Goal: Task Accomplishment & Management: Manage account settings

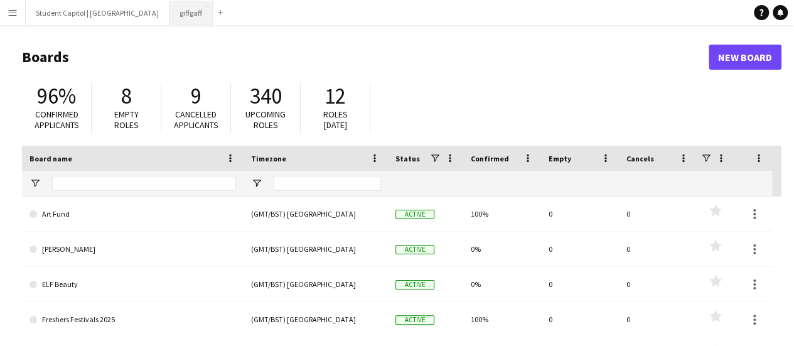
click at [169, 9] on button "giffgaff Close" at bounding box center [190, 13] width 43 height 24
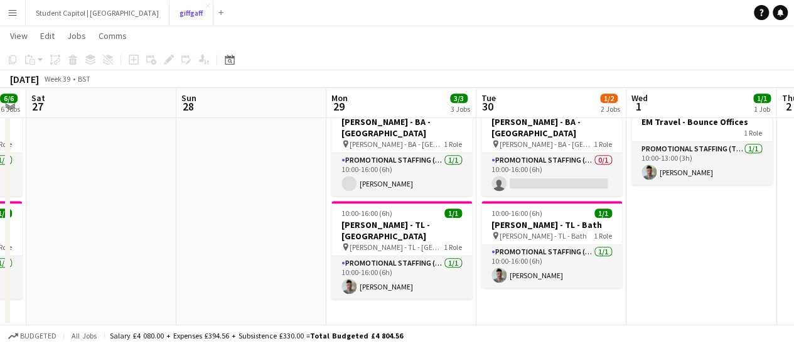
scroll to position [0, 432]
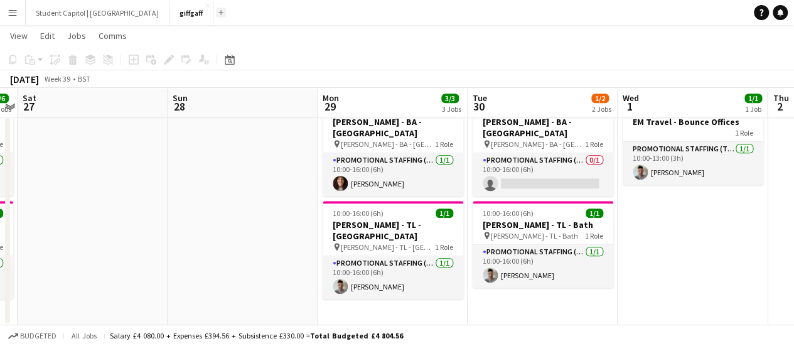
click at [218, 11] on app-icon "Add" at bounding box center [220, 12] width 5 height 5
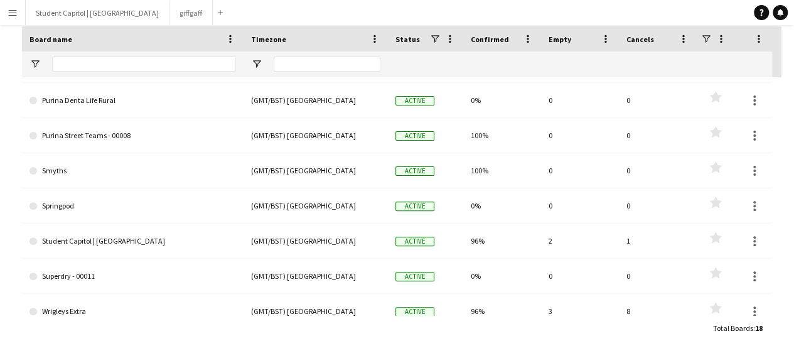
scroll to position [360, 0]
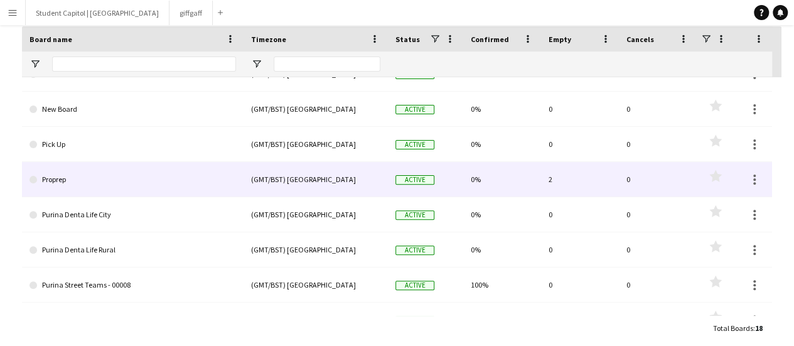
click at [196, 176] on link "Proprep" at bounding box center [132, 179] width 206 height 35
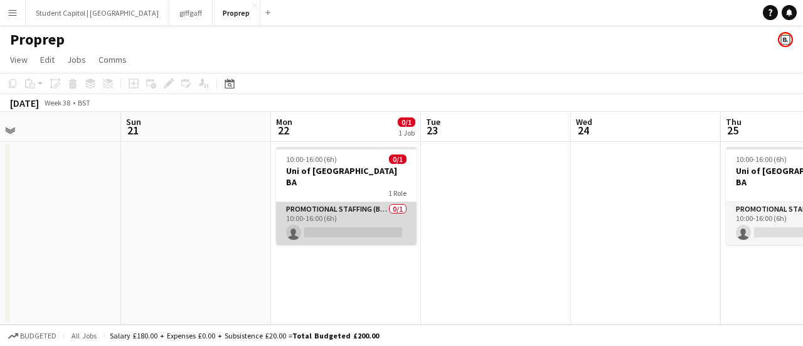
click at [323, 202] on app-card-role "Promotional Staffing (Brand Ambassadors) 0/1 10:00-16:00 (6h) single-neutral-ac…" at bounding box center [346, 223] width 141 height 43
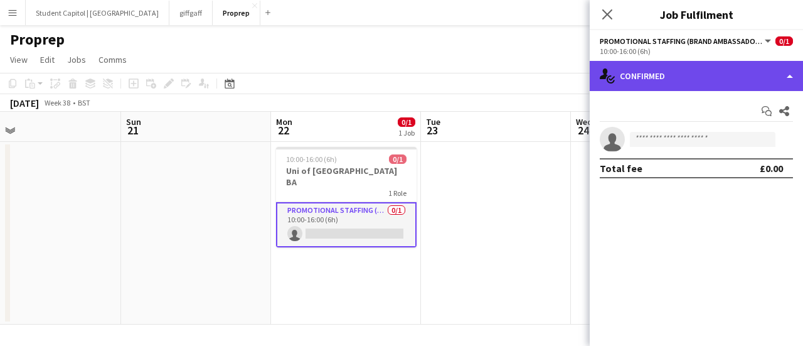
click at [650, 83] on div "single-neutral-actions-check-2 Confirmed" at bounding box center [696, 76] width 213 height 30
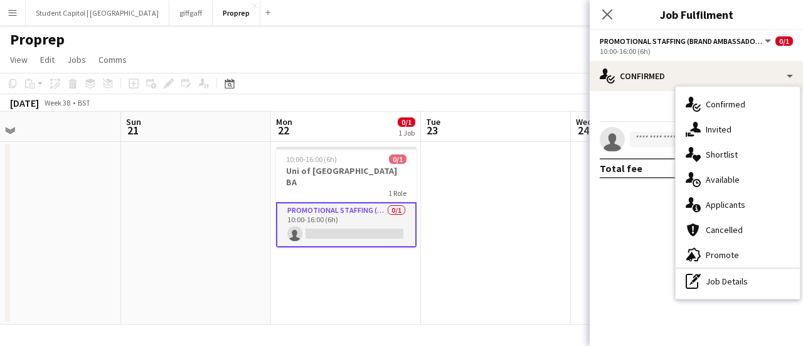
click at [618, 94] on div "Start chat Share single-neutral-actions Total fee £0.00" at bounding box center [696, 139] width 213 height 97
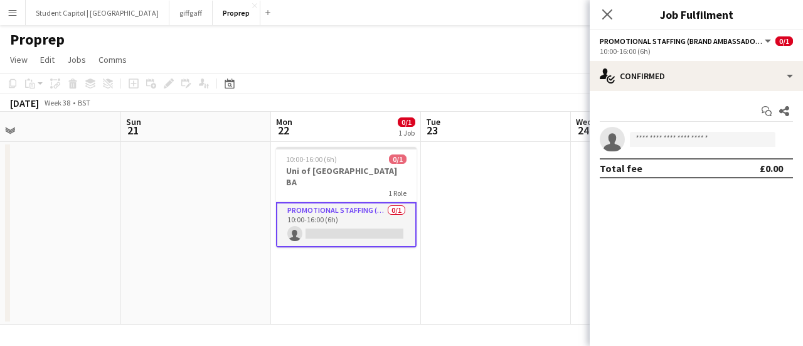
click at [766, 40] on button "Promotional Staffing (Brand Ambassadors)" at bounding box center [686, 40] width 173 height 9
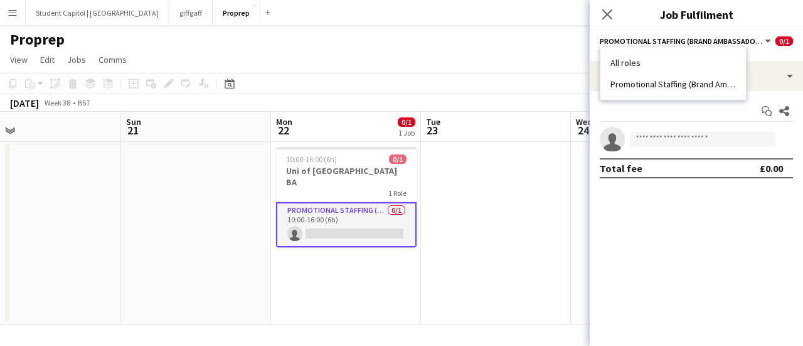
click at [662, 186] on div "Start chat Share single-neutral-actions Total fee £0.00" at bounding box center [696, 139] width 213 height 97
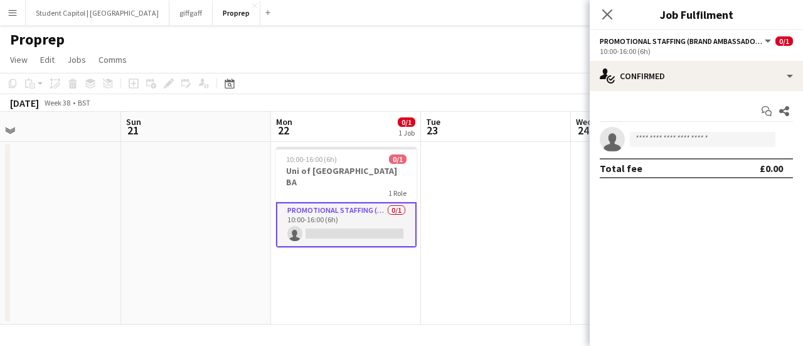
click at [763, 40] on button "Promotional Staffing (Brand Ambassadors)" at bounding box center [686, 40] width 173 height 9
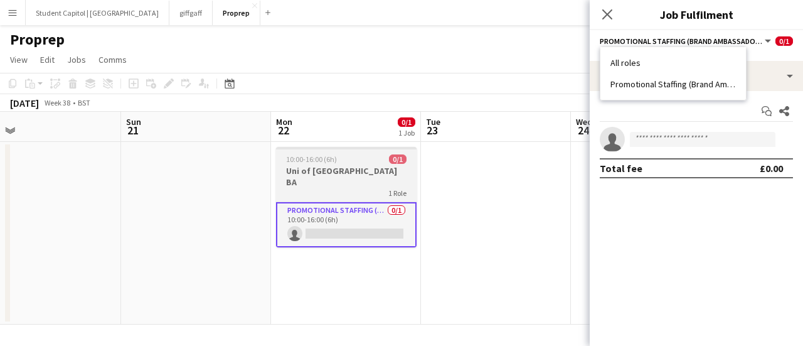
click at [343, 166] on h3 "Uni of [GEOGRAPHIC_DATA] BA" at bounding box center [346, 176] width 141 height 23
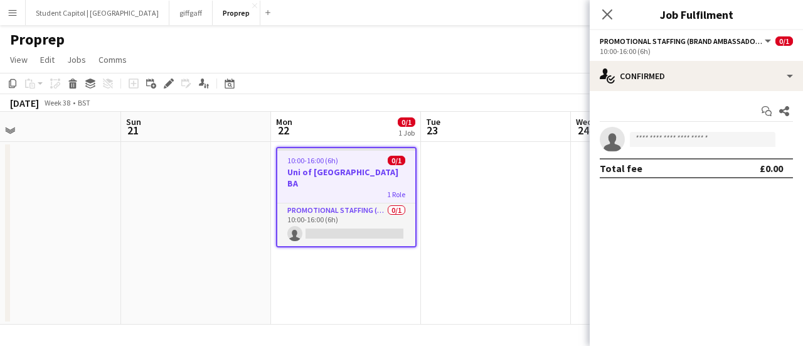
click at [343, 166] on app-job-card "10:00-16:00 (6h) 0/1 Uni of Greater Manchester BA 1 Role Promotional Staffing (…" at bounding box center [346, 197] width 141 height 100
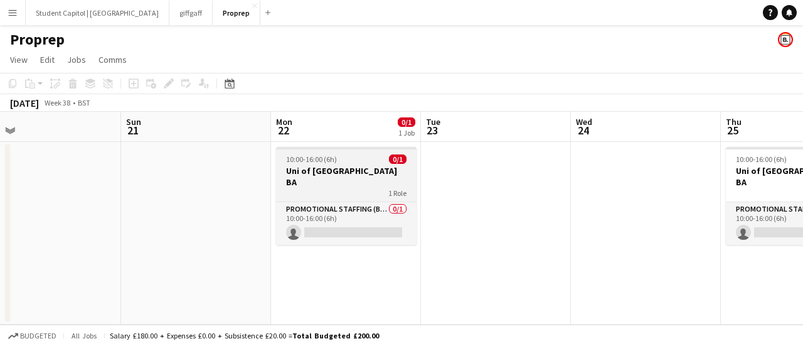
click at [343, 166] on h3 "Uni of [GEOGRAPHIC_DATA] BA" at bounding box center [346, 176] width 141 height 23
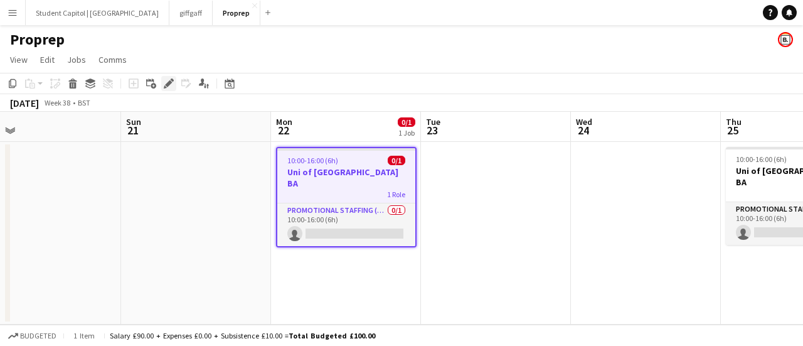
click at [167, 85] on icon at bounding box center [168, 83] width 7 height 7
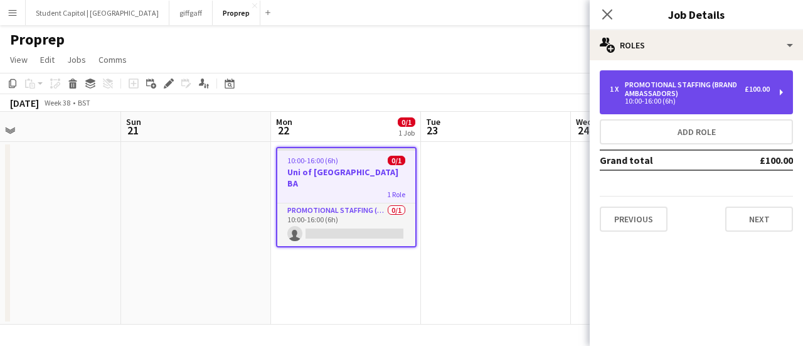
click at [767, 89] on div "£100.00" at bounding box center [757, 89] width 25 height 9
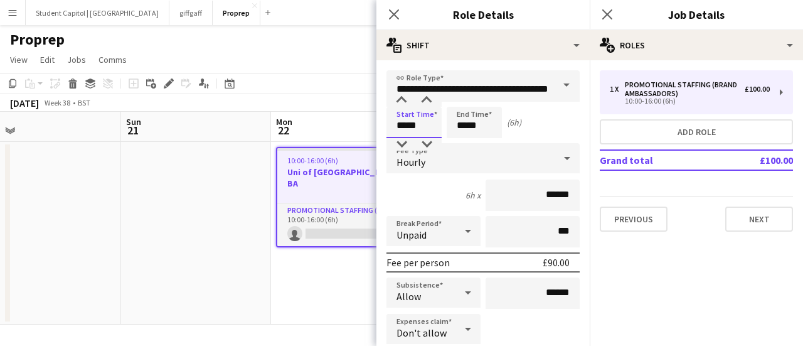
drag, startPoint x: 433, startPoint y: 117, endPoint x: 350, endPoint y: 145, distance: 87.9
click at [350, 145] on body "Menu Boards Boards Boards All jobs Status Workforce Workforce My Workforce Recr…" at bounding box center [401, 173] width 803 height 346
type input "*****"
click at [540, 120] on div "Start Time ***** End Time ***** (6h 30m)" at bounding box center [483, 122] width 193 height 31
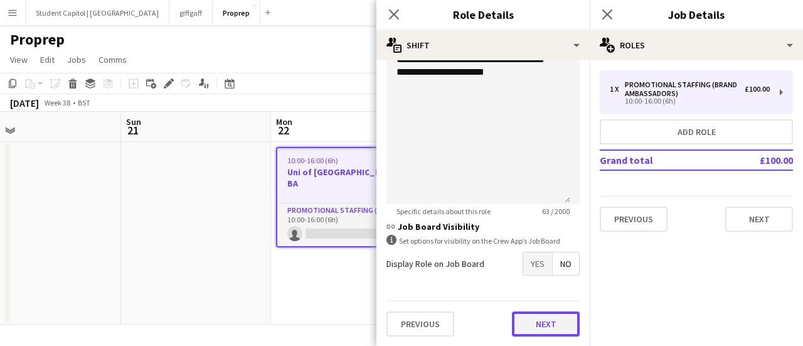
click at [541, 316] on button "Next" at bounding box center [546, 323] width 68 height 25
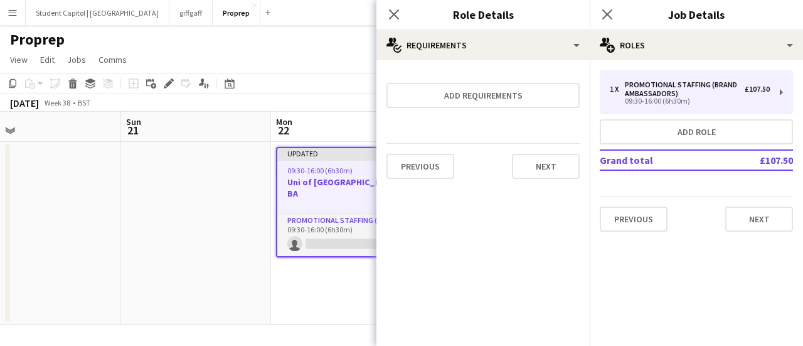
click at [310, 279] on app-date-cell "Updated 09:30-16:00 (6h30m) 0/1 Uni of Greater Manchester BA 1 Role Promotional…" at bounding box center [346, 233] width 150 height 183
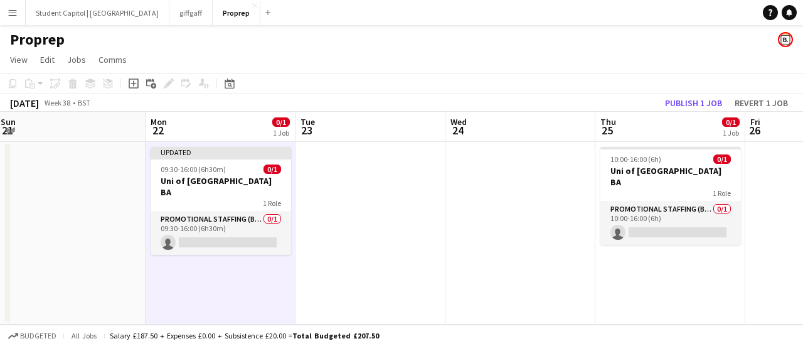
scroll to position [0, 454]
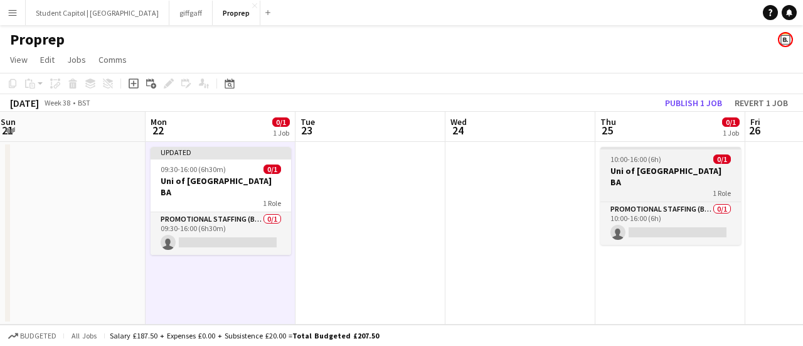
click at [658, 188] on div "1 Role" at bounding box center [671, 193] width 141 height 10
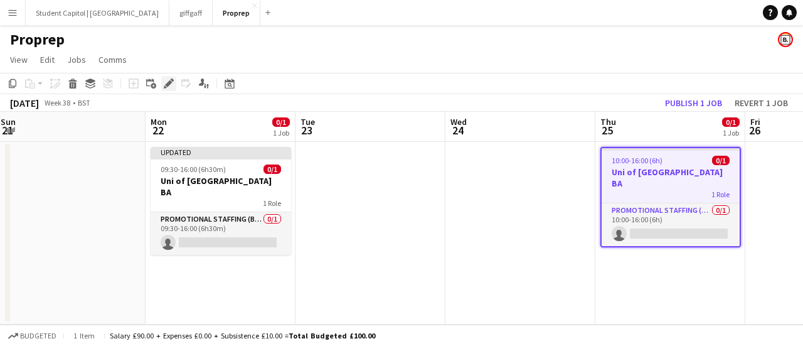
click at [169, 85] on icon at bounding box center [168, 83] width 7 height 7
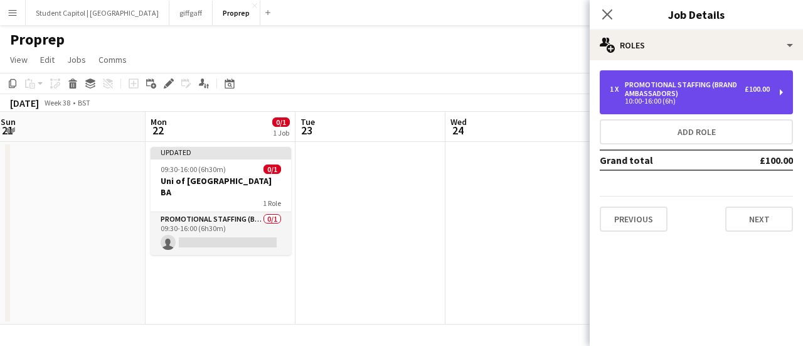
click at [693, 96] on div "Promotional Staffing (Brand Ambassadors)" at bounding box center [685, 89] width 120 height 18
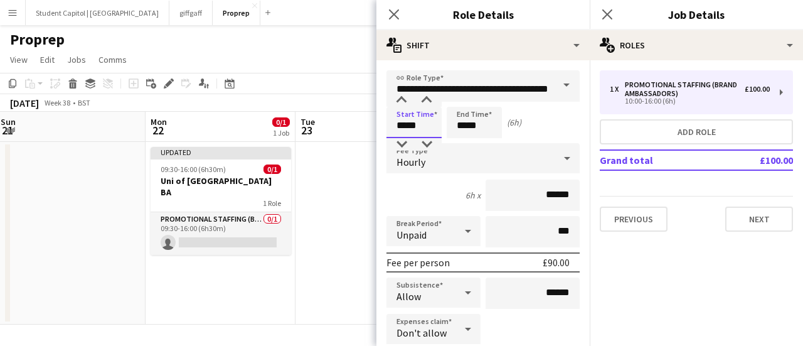
drag, startPoint x: 422, startPoint y: 129, endPoint x: 372, endPoint y: 141, distance: 51.8
click at [372, 141] on body "Menu Boards Boards Boards All jobs Status Workforce Workforce My Workforce Recr…" at bounding box center [401, 173] width 803 height 346
type input "*****"
click at [763, 223] on button "Next" at bounding box center [760, 218] width 68 height 25
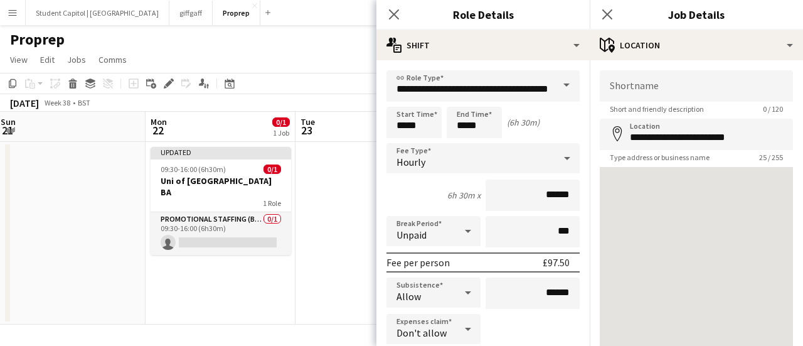
click at [336, 259] on app-date-cell at bounding box center [371, 233] width 150 height 183
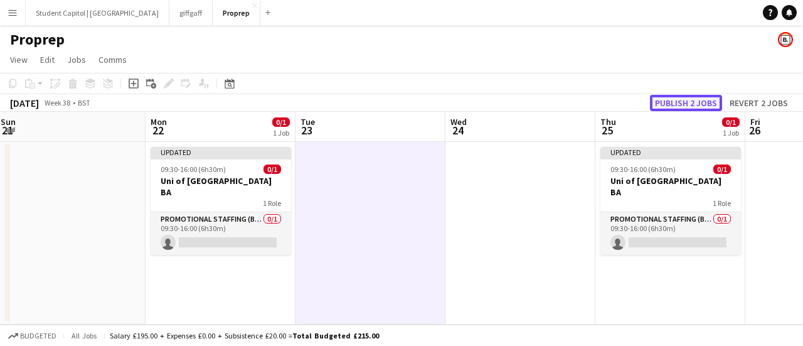
click at [697, 100] on button "Publish 2 jobs" at bounding box center [686, 103] width 72 height 16
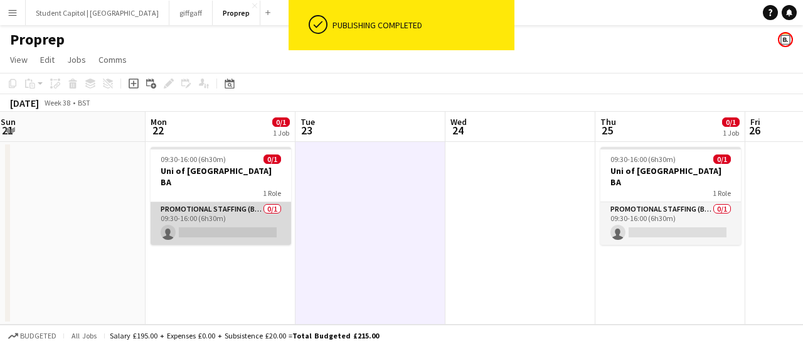
click at [196, 219] on app-card-role "Promotional Staffing (Brand Ambassadors) 0/1 09:30-16:00 (6h30m) single-neutral…" at bounding box center [221, 223] width 141 height 43
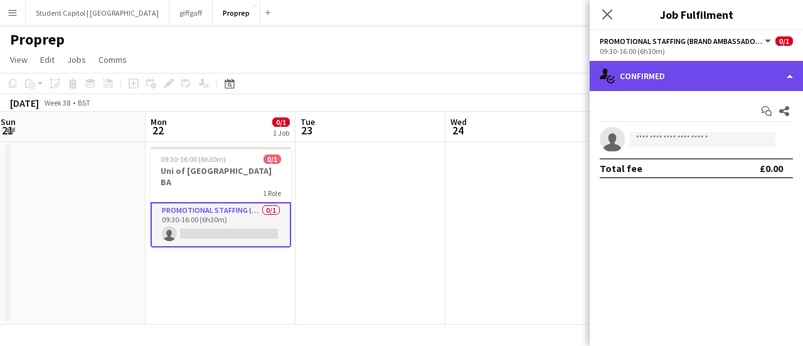
click at [678, 80] on div "single-neutral-actions-check-2 Confirmed" at bounding box center [696, 76] width 213 height 30
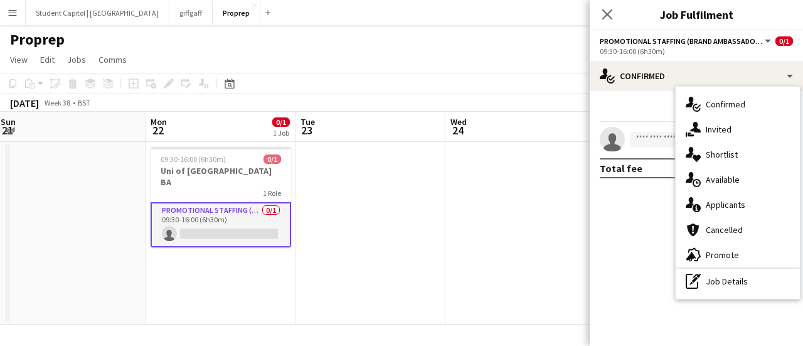
click at [392, 194] on app-date-cell at bounding box center [371, 233] width 150 height 183
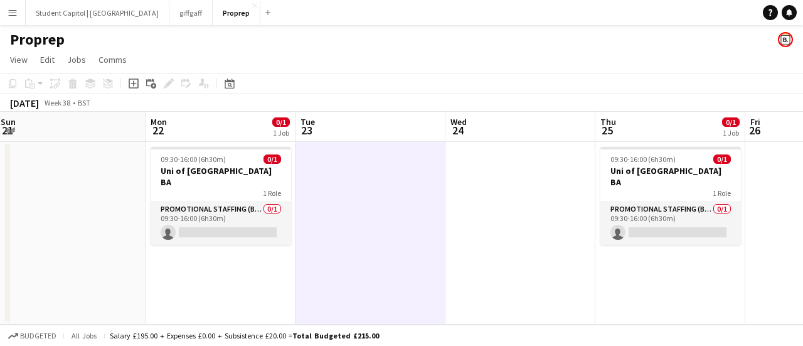
click at [8, 7] on button "Menu" at bounding box center [12, 12] width 25 height 25
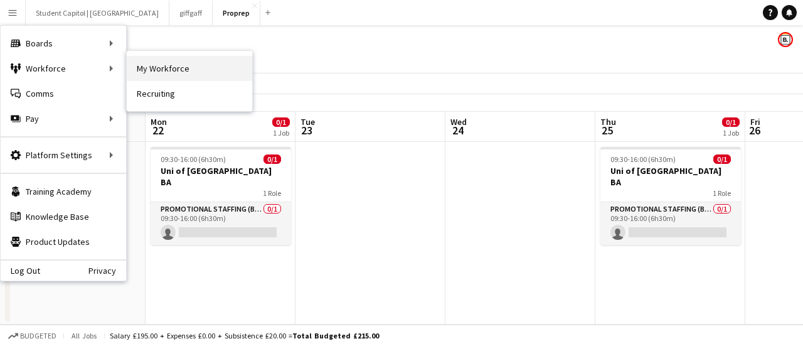
click at [140, 63] on link "My Workforce" at bounding box center [190, 68] width 126 height 25
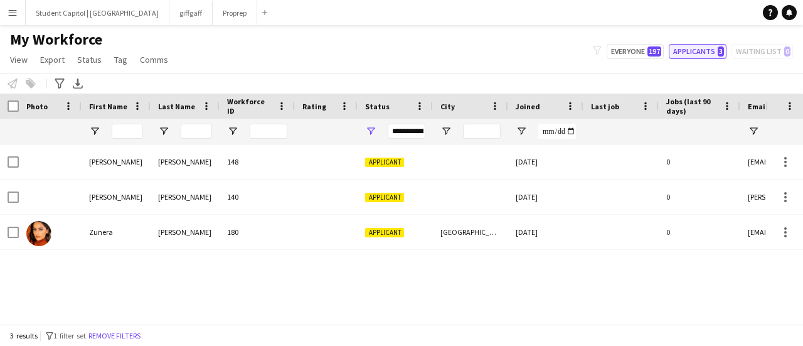
click at [704, 51] on button "Applicants 3" at bounding box center [698, 51] width 58 height 15
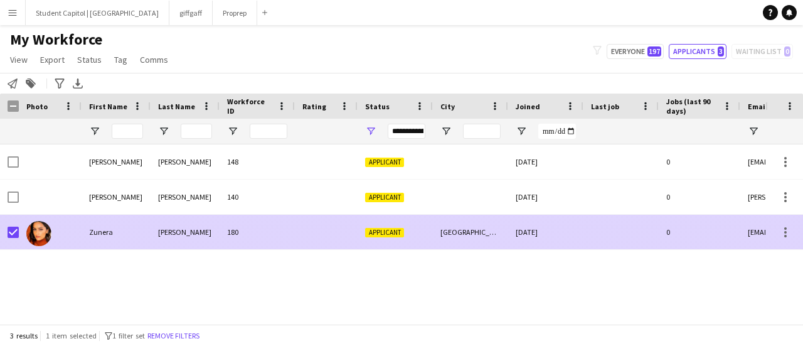
click at [270, 237] on div "180" at bounding box center [257, 232] width 75 height 35
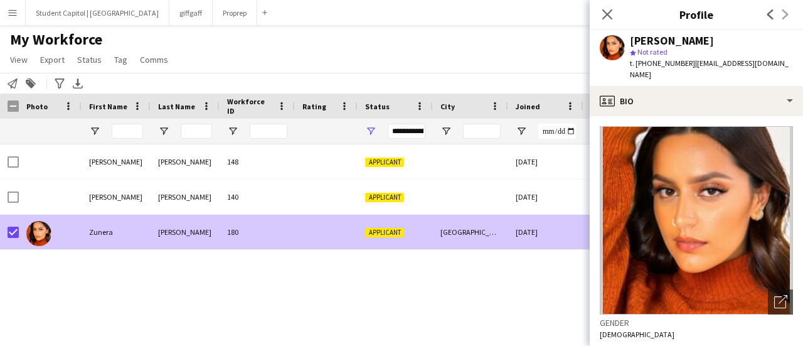
click at [270, 237] on div "180" at bounding box center [257, 232] width 75 height 35
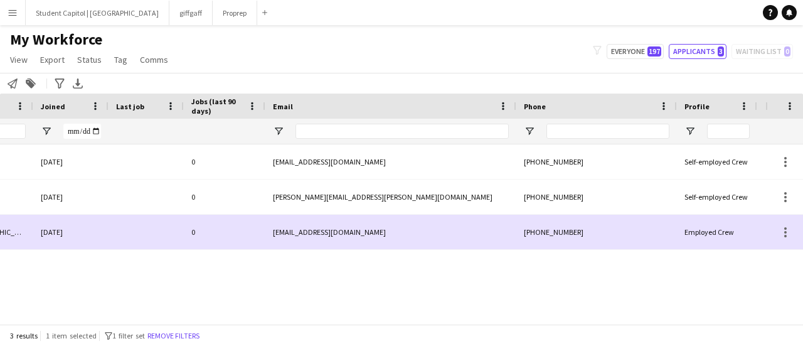
scroll to position [0, 527]
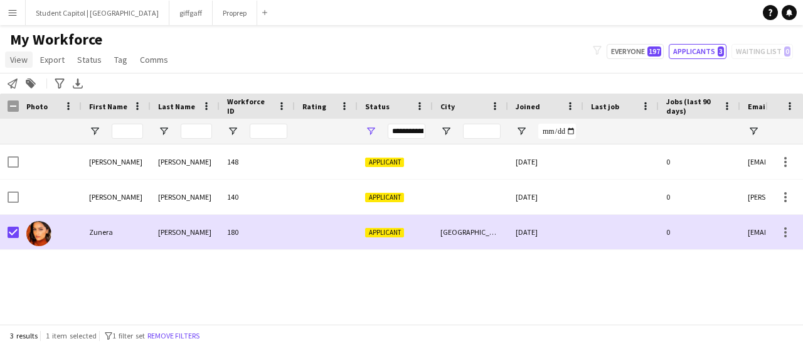
click at [20, 64] on span "View" at bounding box center [19, 59] width 18 height 11
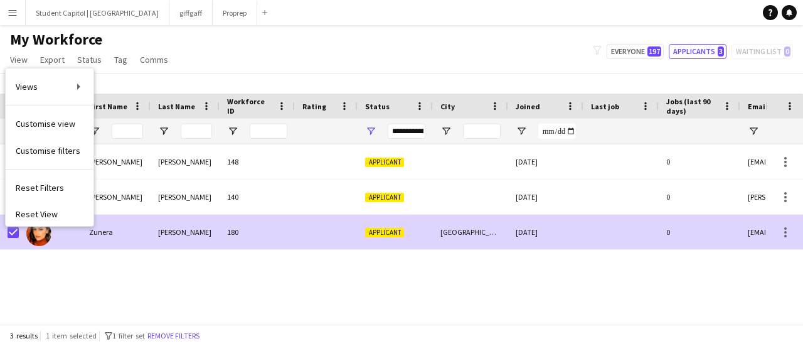
click at [249, 234] on div "180" at bounding box center [257, 232] width 75 height 35
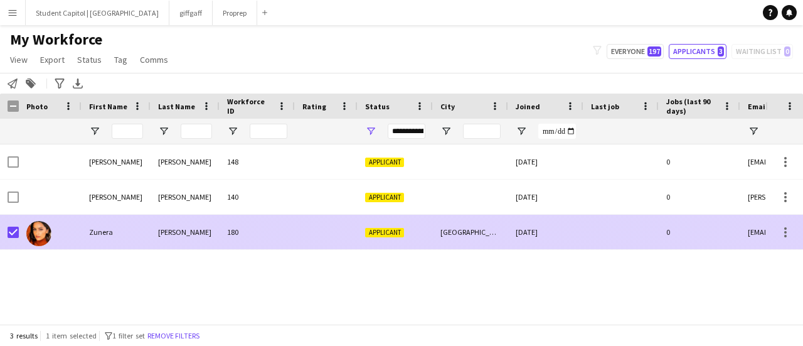
click at [249, 234] on div "180" at bounding box center [257, 232] width 75 height 35
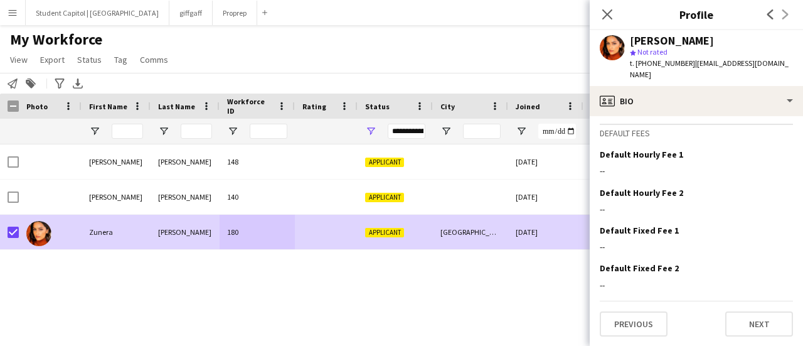
click at [545, 273] on div "[DATE] 0 [EMAIL_ADDRESS][DOMAIN_NAME] Applicant 148 [PERSON_NAME] [DATE] 0 [PER…" at bounding box center [383, 229] width 766 height 170
click at [613, 13] on icon "Close pop-in" at bounding box center [607, 14] width 12 height 12
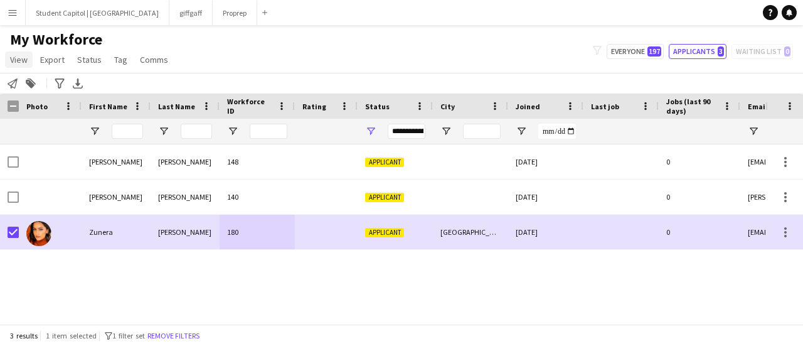
click at [18, 56] on span "View" at bounding box center [19, 59] width 18 height 11
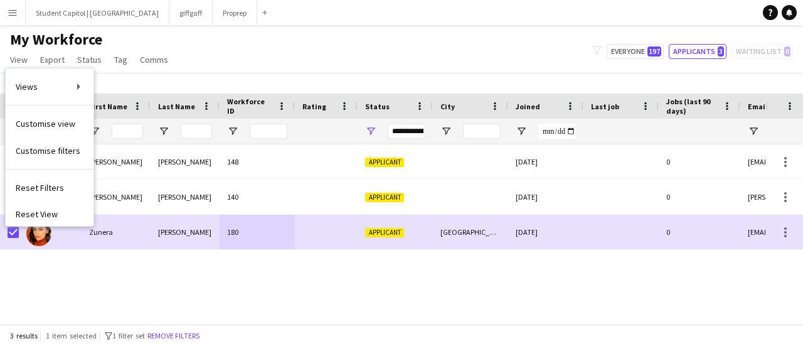
click at [7, 14] on button "Menu" at bounding box center [12, 12] width 25 height 25
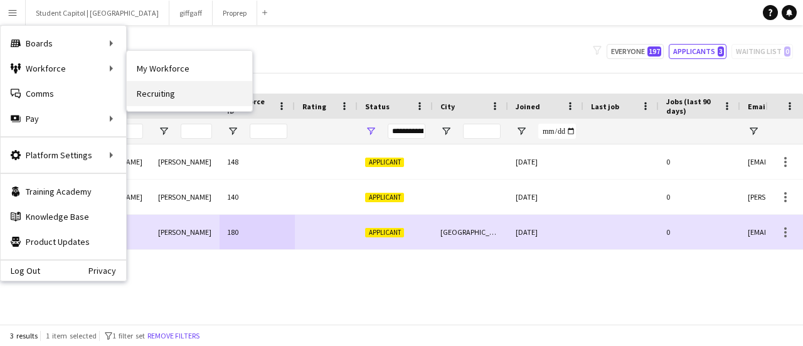
click at [178, 86] on link "Recruiting" at bounding box center [190, 93] width 126 height 25
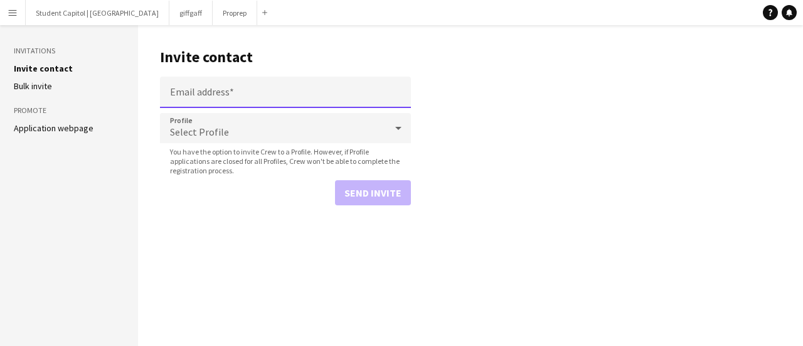
click at [182, 87] on input "Email address" at bounding box center [285, 92] width 251 height 31
paste input "**********"
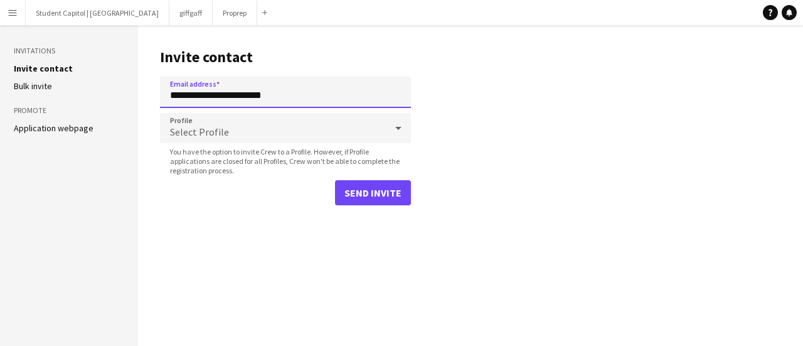
type input "**********"
click at [225, 125] on div "Select Profile" at bounding box center [273, 128] width 226 height 30
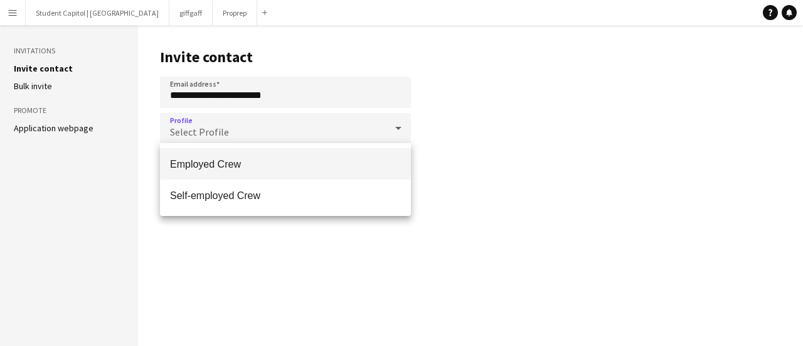
click at [545, 156] on div at bounding box center [401, 173] width 803 height 346
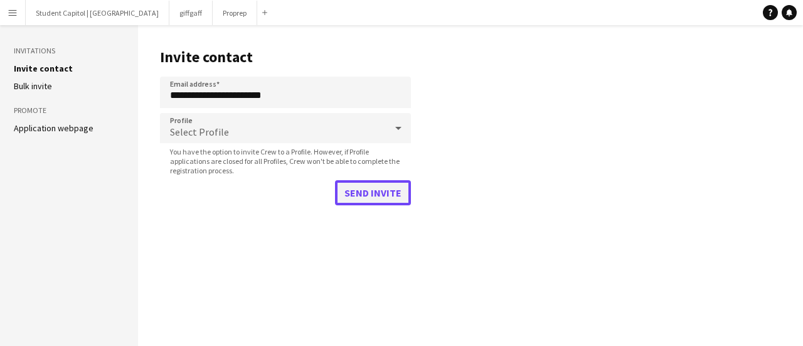
click at [387, 188] on button "Send invite" at bounding box center [373, 192] width 76 height 25
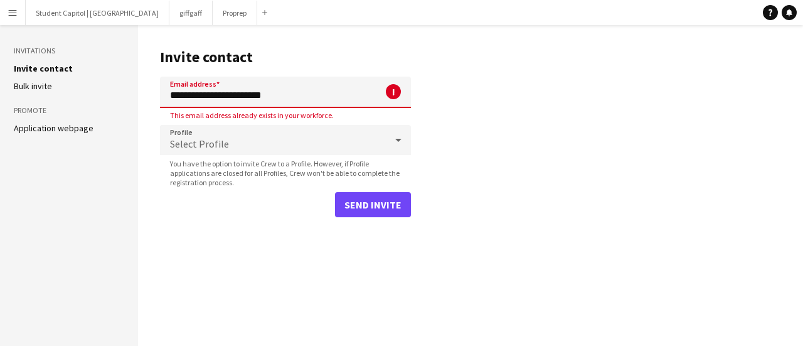
click at [582, 173] on main "**********" at bounding box center [470, 185] width 665 height 321
click at [213, 17] on button "Proprep Close" at bounding box center [235, 13] width 45 height 24
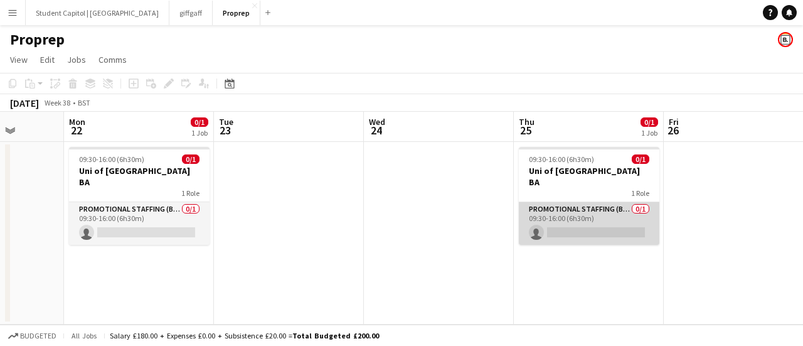
click at [587, 220] on app-card-role "Promotional Staffing (Brand Ambassadors) 0/1 09:30-16:00 (6h30m) single-neutral…" at bounding box center [589, 223] width 141 height 43
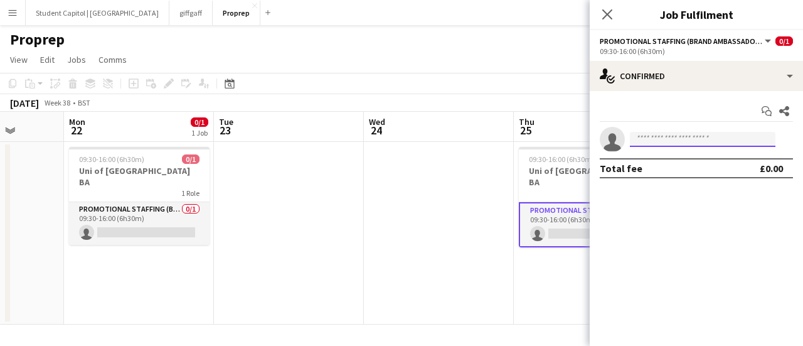
click at [651, 135] on input at bounding box center [703, 139] width 146 height 15
paste input "**********"
click at [690, 139] on input "**********" at bounding box center [703, 139] width 146 height 15
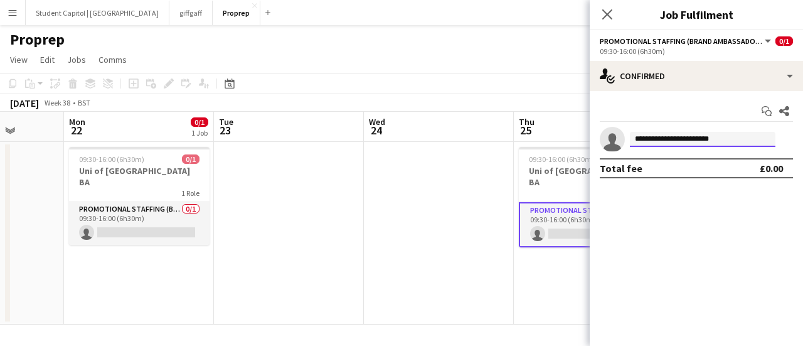
type input "**********"
click at [445, 217] on app-date-cell at bounding box center [439, 233] width 150 height 183
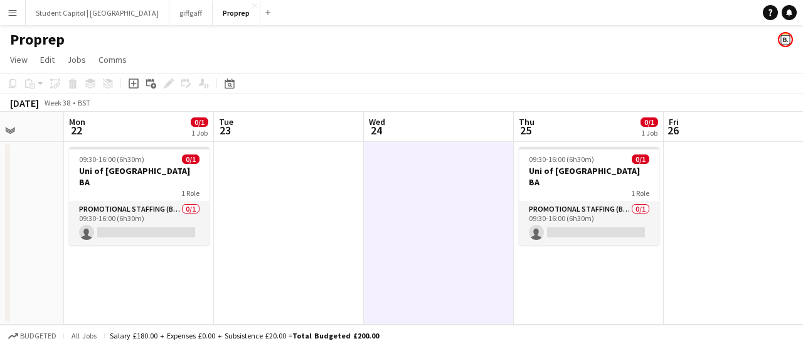
click at [3, 12] on button "Menu" at bounding box center [12, 12] width 25 height 25
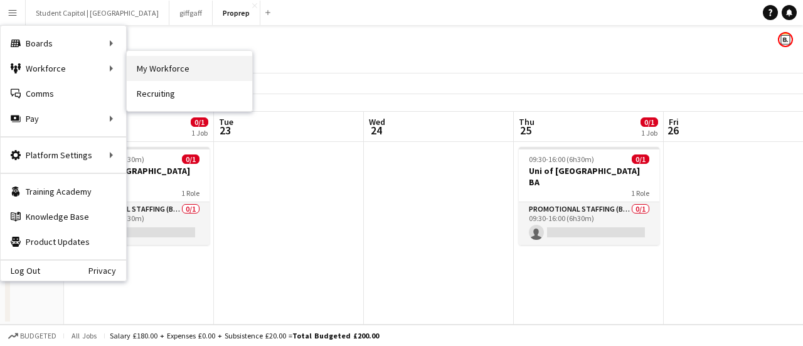
click at [142, 62] on link "My Workforce" at bounding box center [190, 68] width 126 height 25
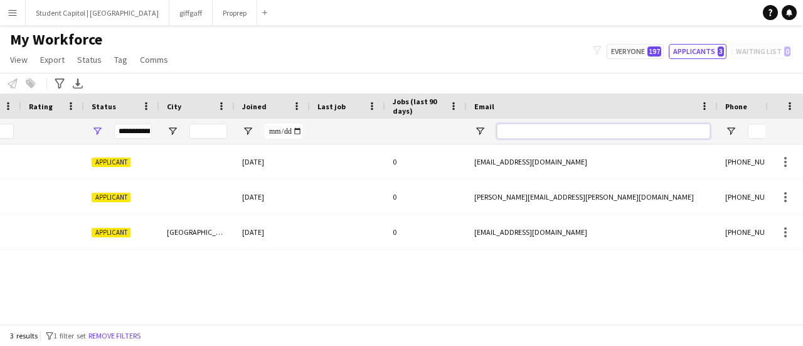
click at [528, 133] on input "Email Filter Input" at bounding box center [603, 131] width 213 height 15
paste input "**********"
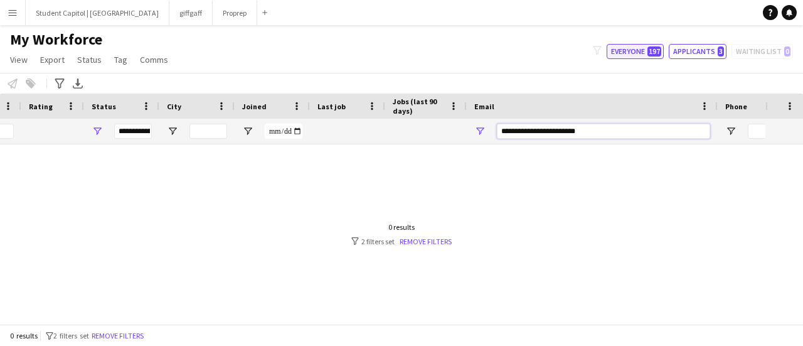
type input "**********"
click at [633, 50] on button "Everyone 197" at bounding box center [635, 51] width 57 height 15
type input "**********"
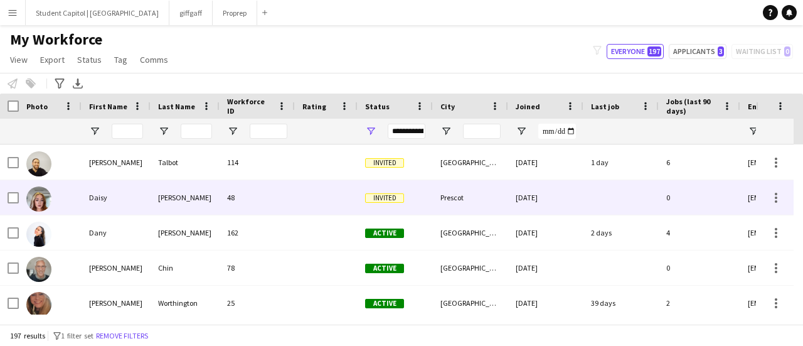
click at [41, 191] on img at bounding box center [38, 198] width 25 height 25
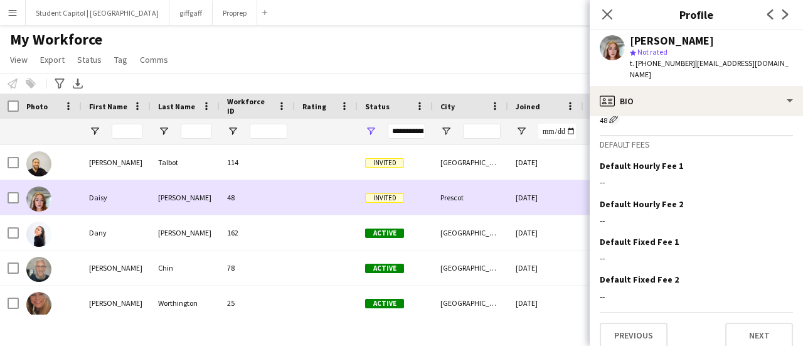
click at [390, 195] on span "Invited" at bounding box center [384, 197] width 39 height 9
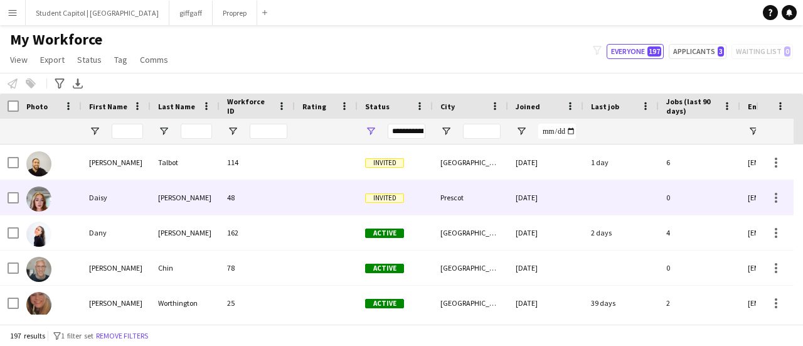
click at [390, 195] on span "Invited" at bounding box center [384, 197] width 39 height 9
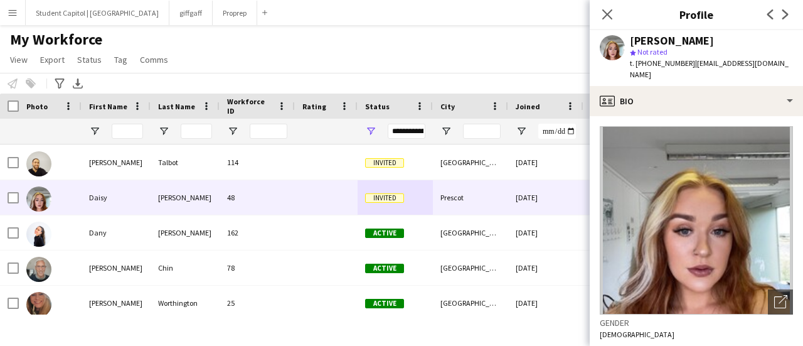
click at [753, 137] on img at bounding box center [696, 220] width 193 height 188
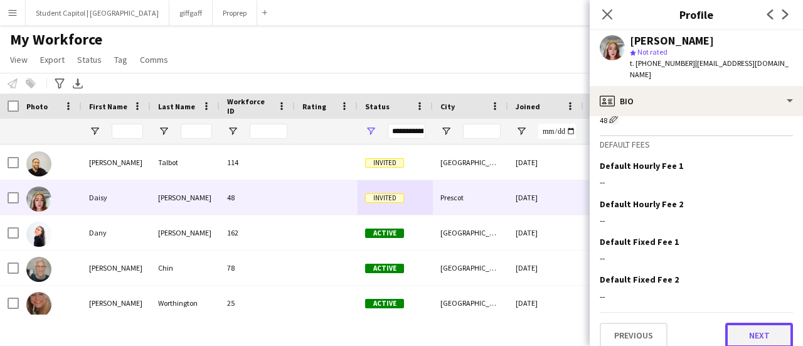
click at [761, 323] on button "Next" at bounding box center [760, 335] width 68 height 25
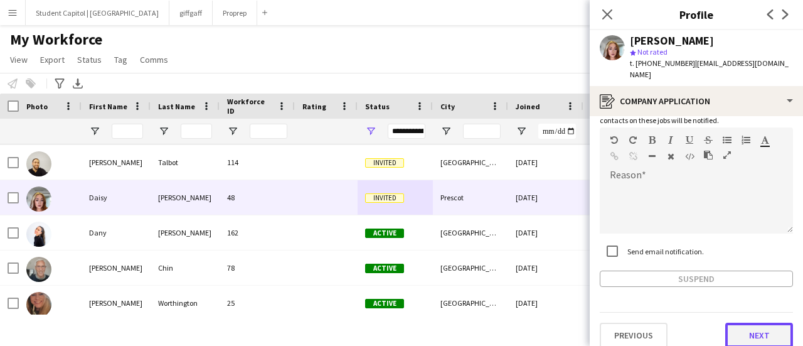
click at [738, 328] on button "Next" at bounding box center [760, 335] width 68 height 25
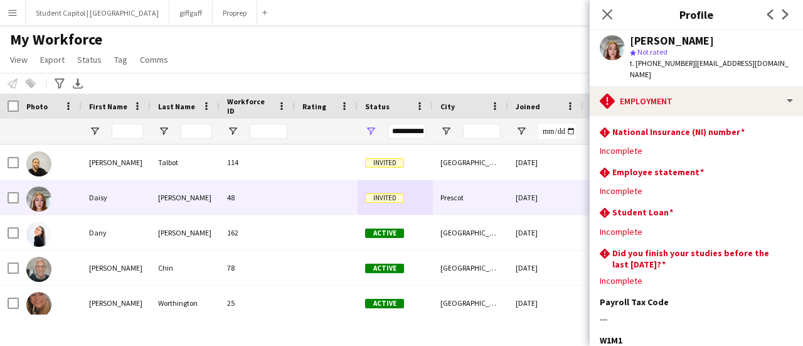
click at [461, 50] on div "My Workforce View Views Default view New view Update view Delete view Edit name…" at bounding box center [401, 51] width 803 height 43
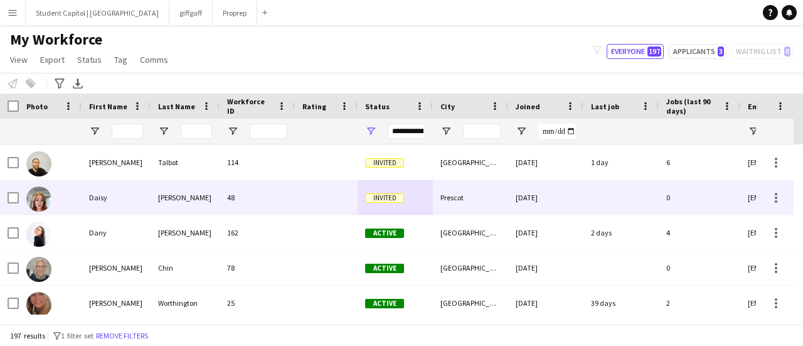
click at [13, 204] on div at bounding box center [13, 197] width 11 height 35
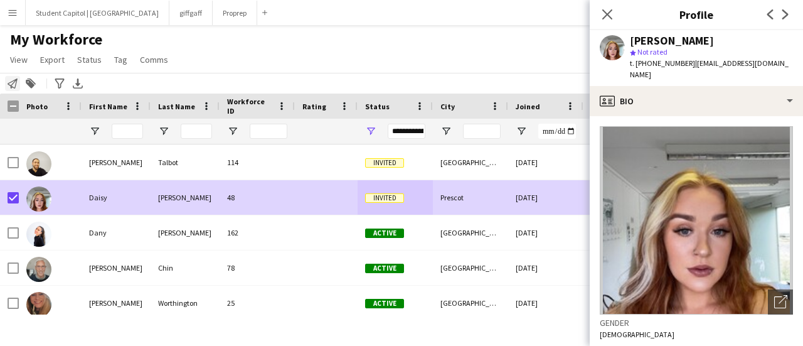
click at [14, 83] on icon "Notify workforce" at bounding box center [13, 83] width 10 height 10
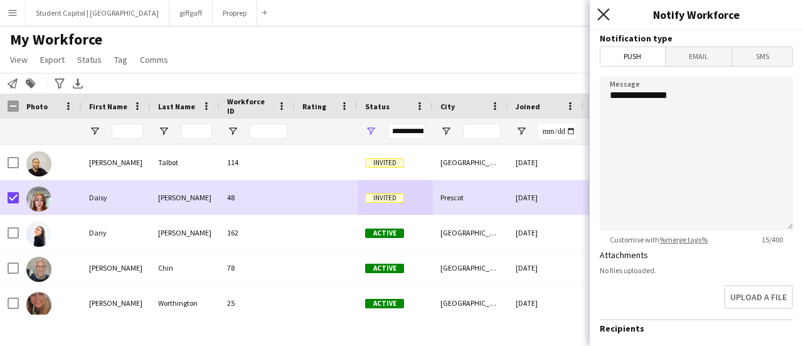
click at [604, 14] on icon at bounding box center [603, 14] width 12 height 12
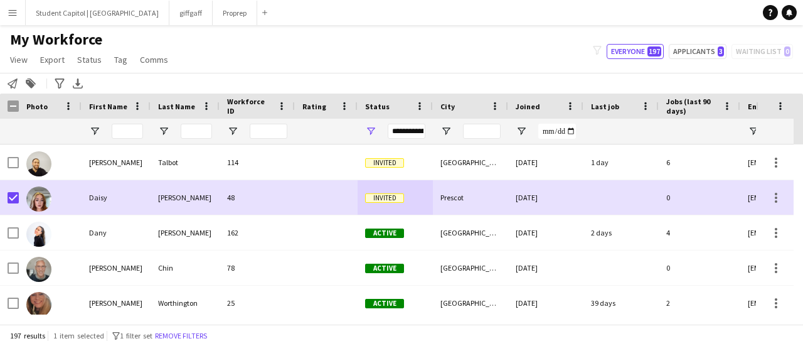
click at [10, 13] on app-icon "Menu" at bounding box center [13, 13] width 10 height 10
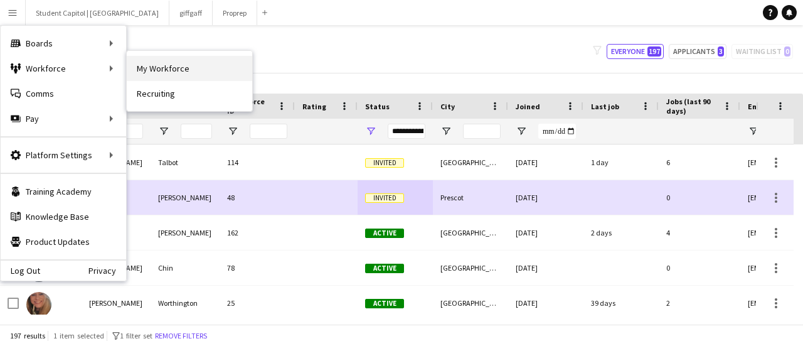
click at [144, 65] on link "My Workforce" at bounding box center [190, 68] width 126 height 25
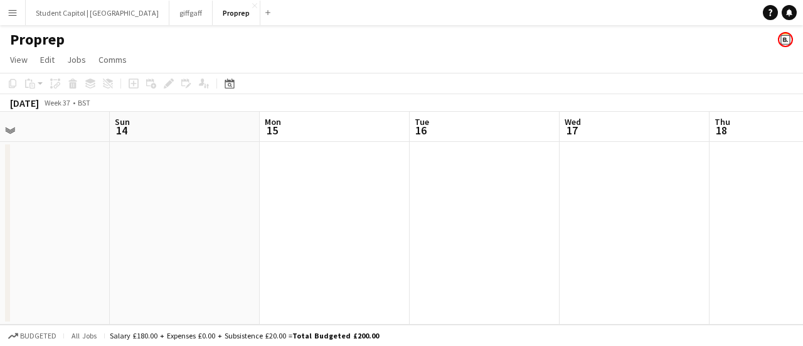
click at [13, 13] on app-icon "Menu" at bounding box center [13, 13] width 10 height 10
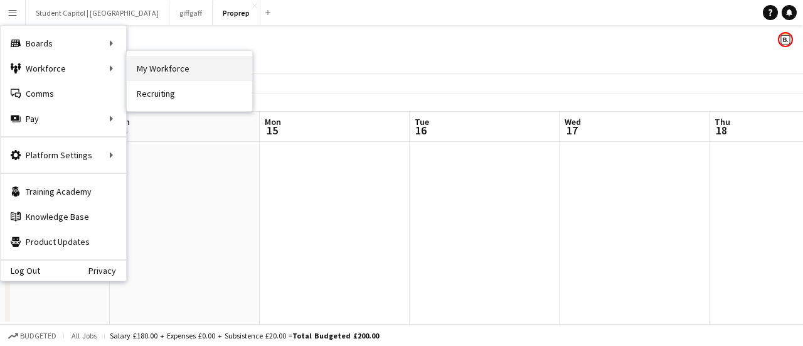
click at [145, 68] on link "My Workforce" at bounding box center [190, 68] width 126 height 25
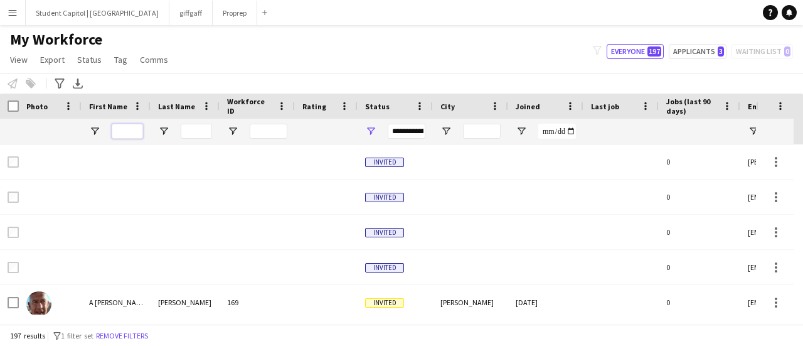
click at [129, 130] on input "First Name Filter Input" at bounding box center [127, 131] width 31 height 15
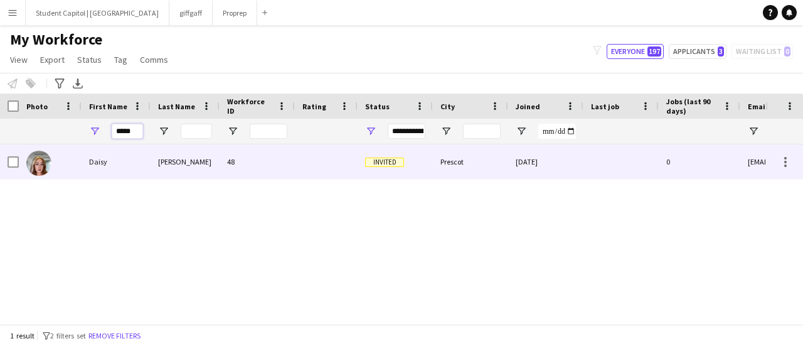
type input "*****"
click at [397, 169] on div "Invited" at bounding box center [395, 161] width 75 height 35
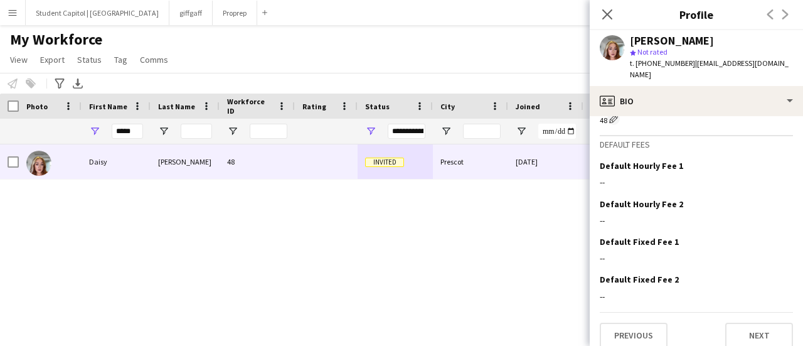
click at [173, 235] on div "[PERSON_NAME] 48 Invited Prescot [DATE] 0 [EMAIL_ADDRESS][DOMAIN_NAME]" at bounding box center [383, 229] width 766 height 170
click at [104, 215] on div "[PERSON_NAME] 48 Invited Prescot [DATE] 0 [EMAIL_ADDRESS][DOMAIN_NAME]" at bounding box center [383, 229] width 766 height 170
click at [90, 59] on span "Status" at bounding box center [89, 59] width 24 height 11
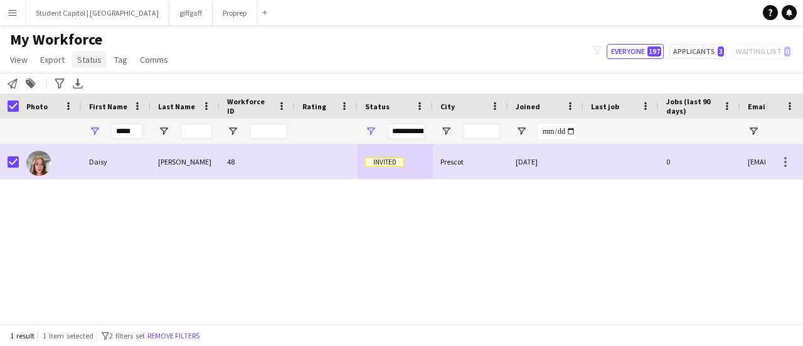
click at [92, 58] on span "Status" at bounding box center [89, 59] width 24 height 11
click at [110, 87] on link "Edit" at bounding box center [116, 86] width 88 height 26
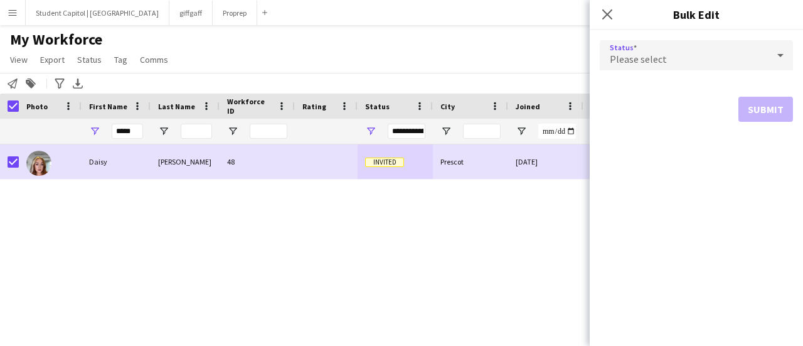
click at [672, 45] on div "Please select" at bounding box center [684, 55] width 168 height 30
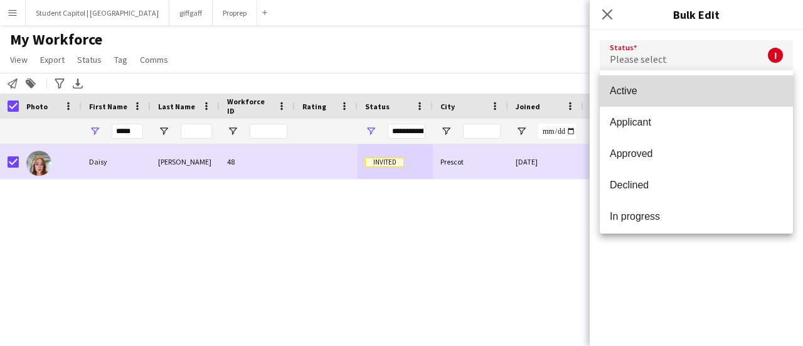
click at [697, 92] on span "Active" at bounding box center [696, 91] width 173 height 12
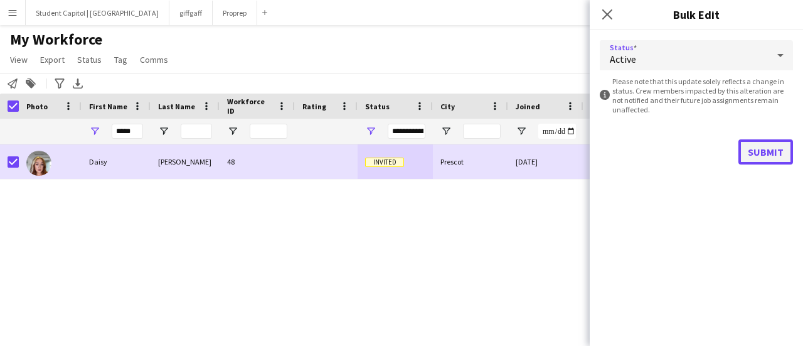
click at [754, 147] on button "Submit" at bounding box center [766, 151] width 55 height 25
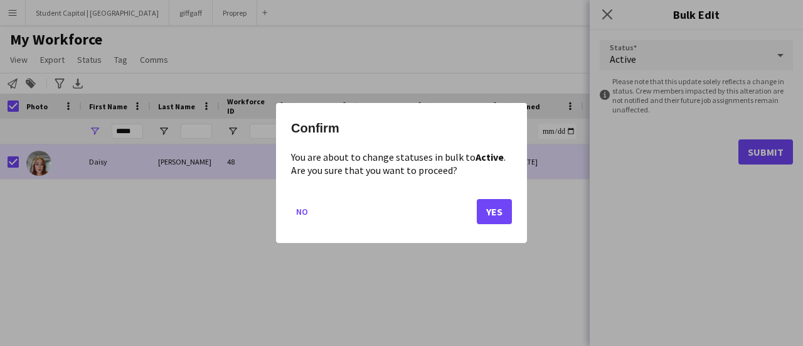
click at [604, 16] on div at bounding box center [401, 173] width 803 height 346
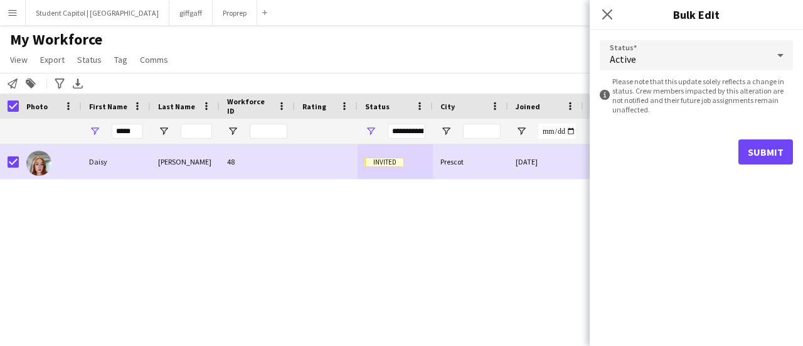
click at [525, 242] on div "[PERSON_NAME] 48 Invited Prescot [DATE] 0 [EMAIL_ADDRESS][DOMAIN_NAME]" at bounding box center [383, 229] width 766 height 170
click at [608, 12] on icon "Close pop-in" at bounding box center [607, 14] width 12 height 12
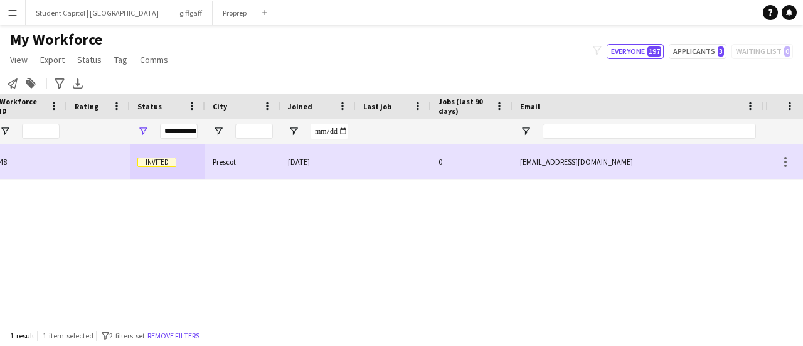
scroll to position [0, 306]
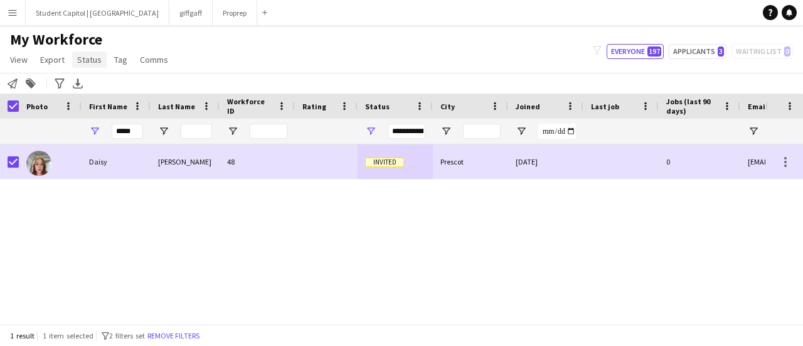
click at [87, 58] on span "Status" at bounding box center [89, 59] width 24 height 11
click at [110, 87] on link "Edit" at bounding box center [116, 86] width 88 height 26
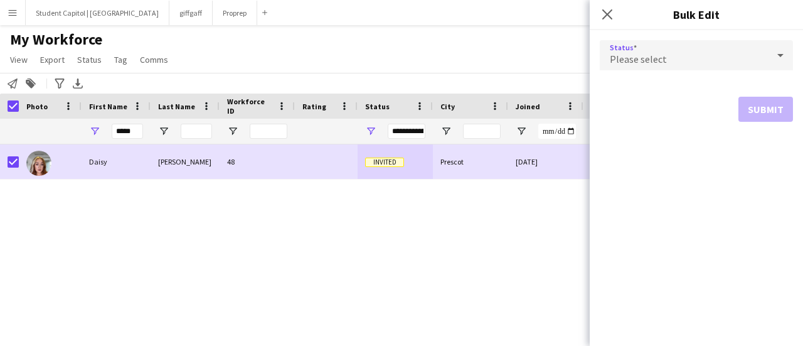
click at [618, 63] on span "Please select" at bounding box center [638, 59] width 57 height 13
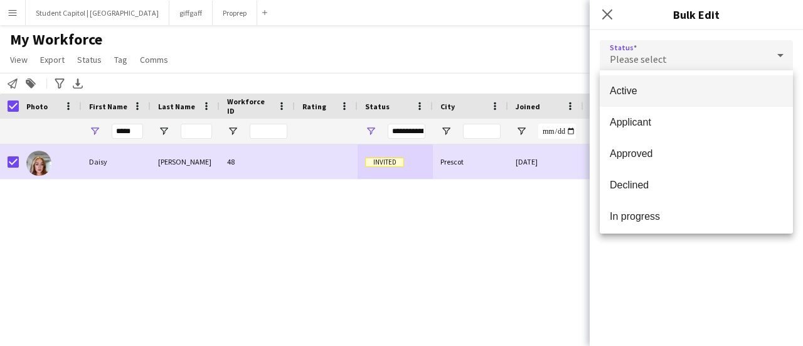
click at [631, 91] on span "Active" at bounding box center [696, 91] width 173 height 12
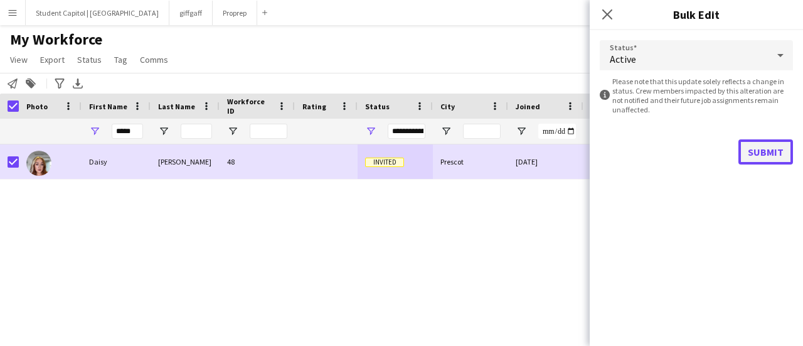
click at [761, 156] on button "Submit" at bounding box center [766, 151] width 55 height 25
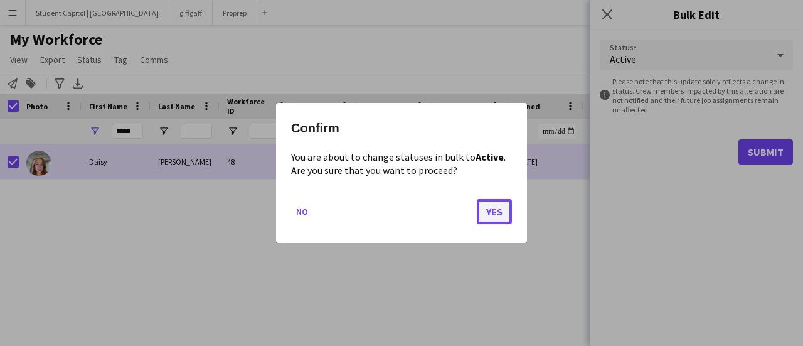
click at [491, 212] on button "Yes" at bounding box center [494, 211] width 35 height 25
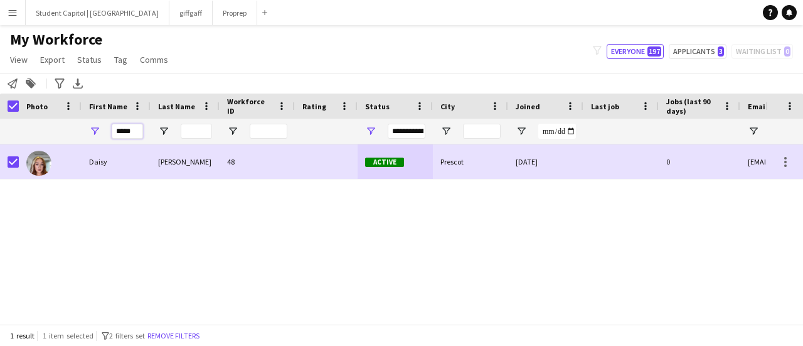
click at [137, 130] on input "*****" at bounding box center [127, 131] width 31 height 15
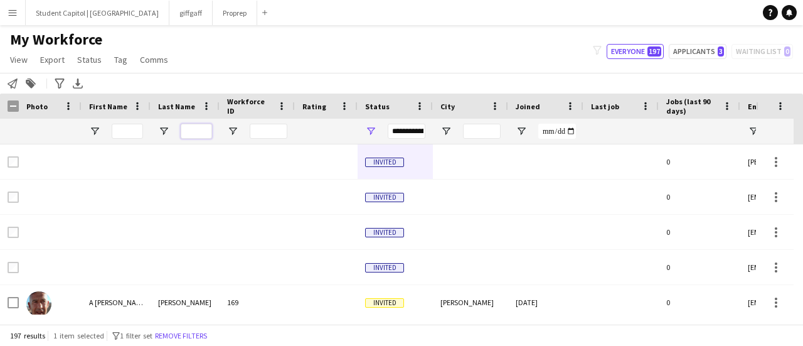
click at [185, 125] on input "Last Name Filter Input" at bounding box center [196, 131] width 31 height 15
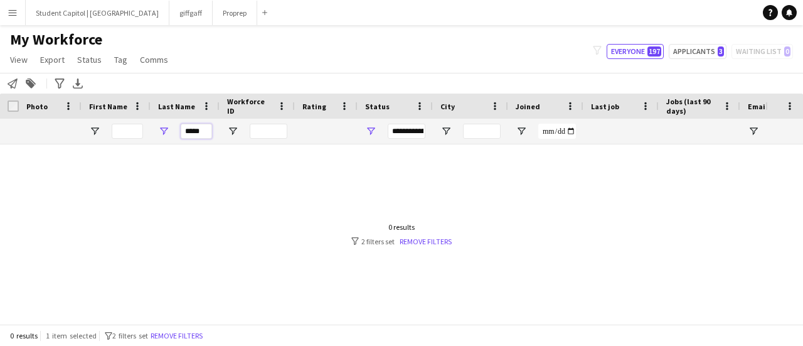
type input "*****"
